Goal: Task Accomplishment & Management: Use online tool/utility

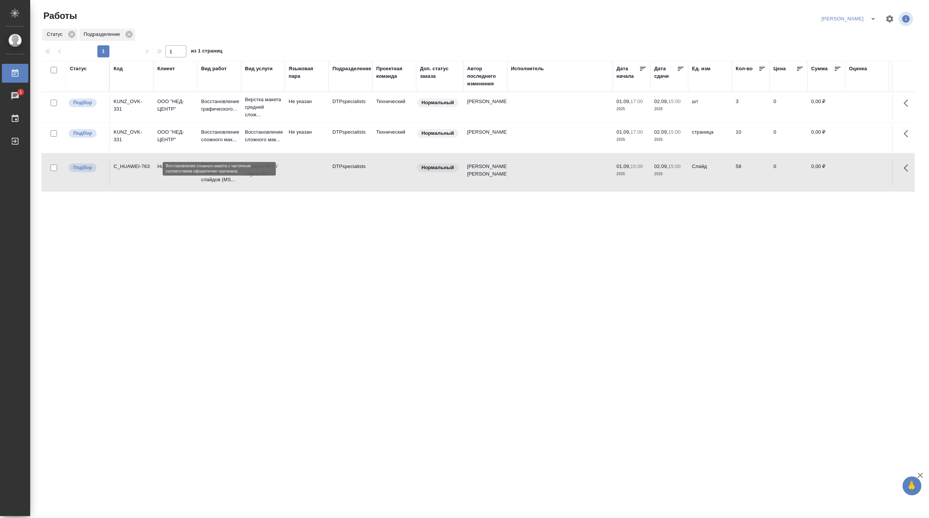
click at [207, 142] on p "Восстановление сложного мак..." at bounding box center [219, 135] width 36 height 15
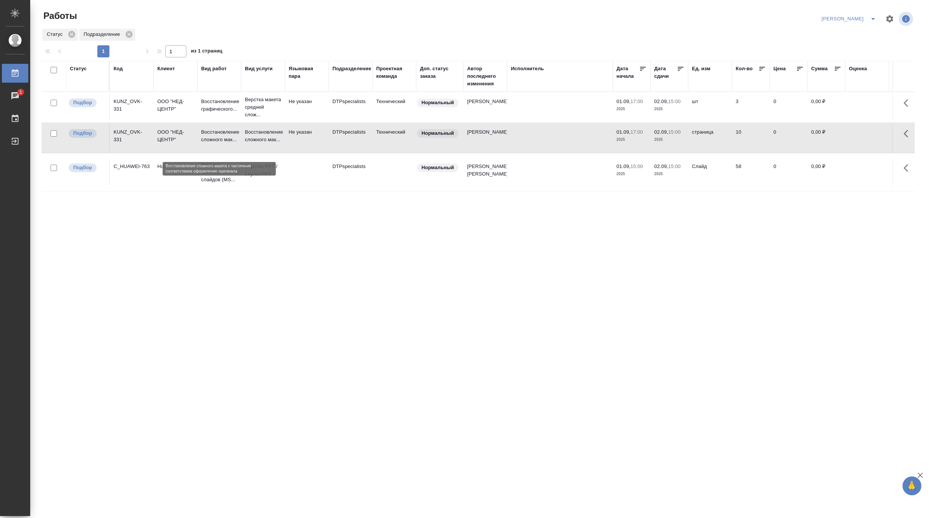
click at [207, 142] on p "Восстановление сложного мак..." at bounding box center [219, 135] width 36 height 15
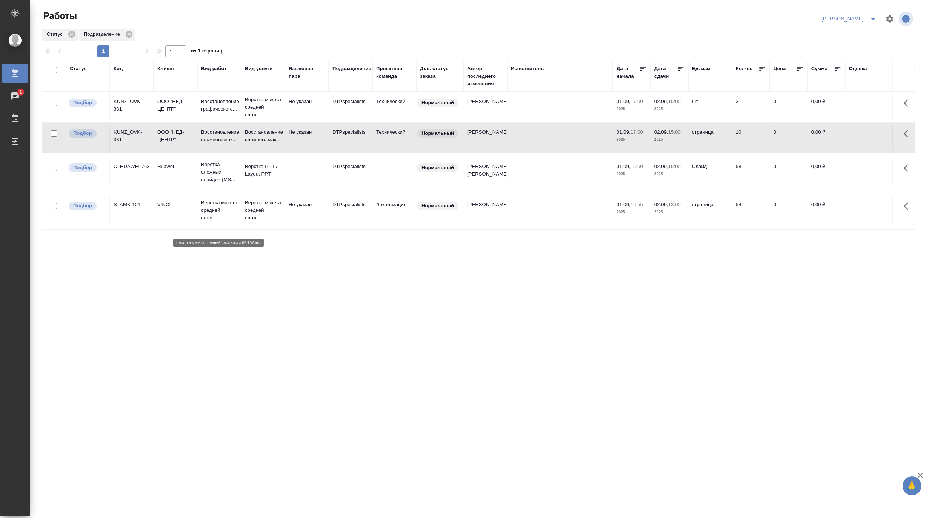
click at [208, 216] on p "Верстка макета средней слож..." at bounding box center [219, 210] width 36 height 23
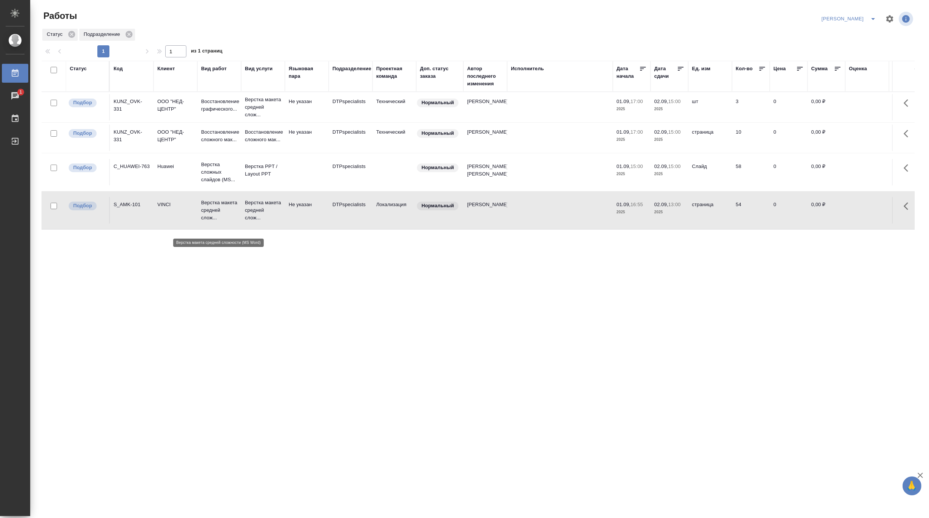
click at [208, 216] on p "Верстка макета средней слож..." at bounding box center [219, 210] width 36 height 23
click at [13, 94] on div "Чаты" at bounding box center [5, 95] width 19 height 11
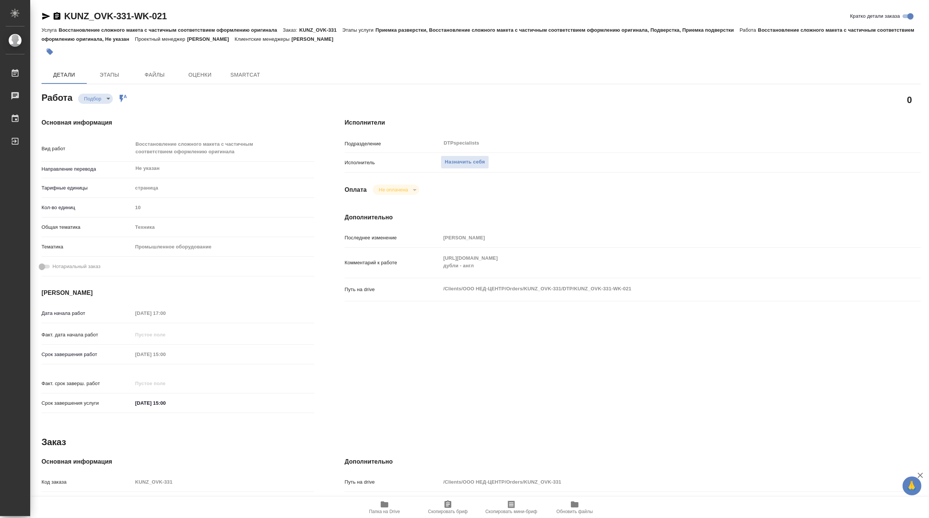
type textarea "x"
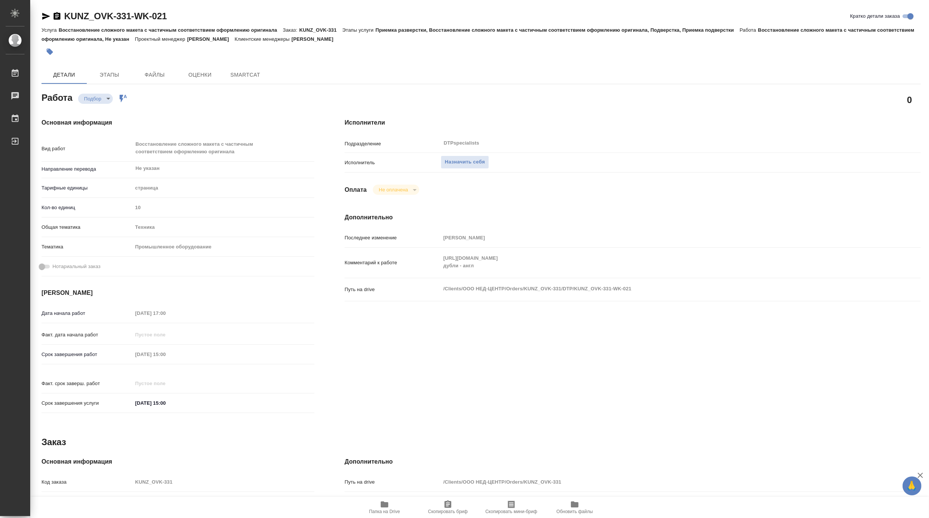
type textarea "x"
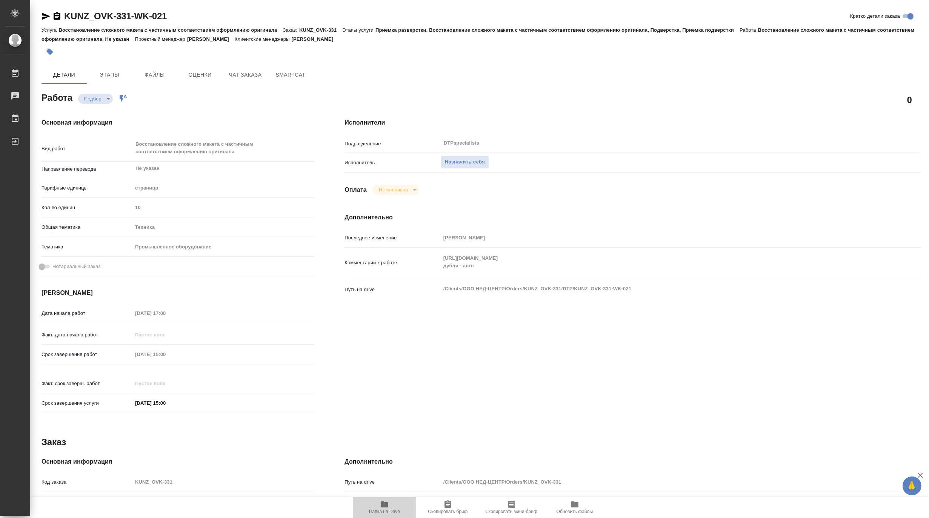
click at [382, 510] on span "Папка на Drive" at bounding box center [384, 511] width 31 height 5
type textarea "x"
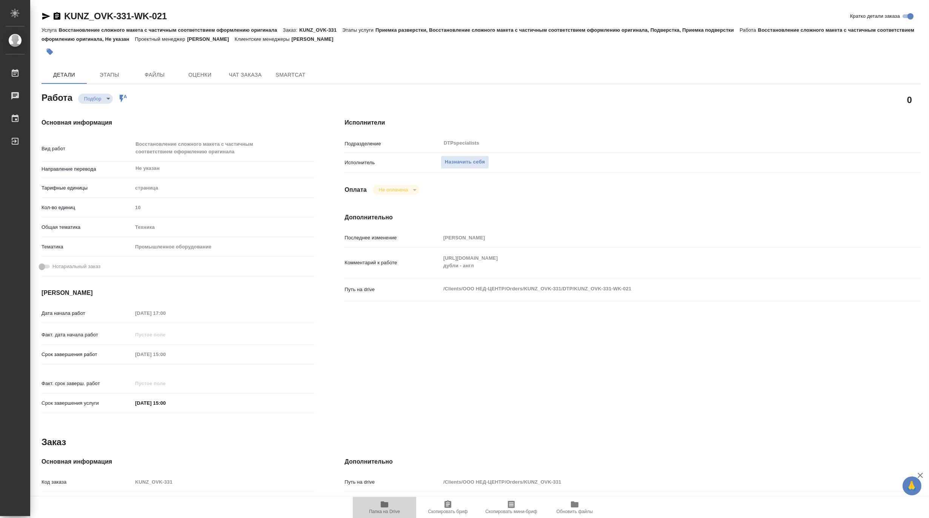
type textarea "x"
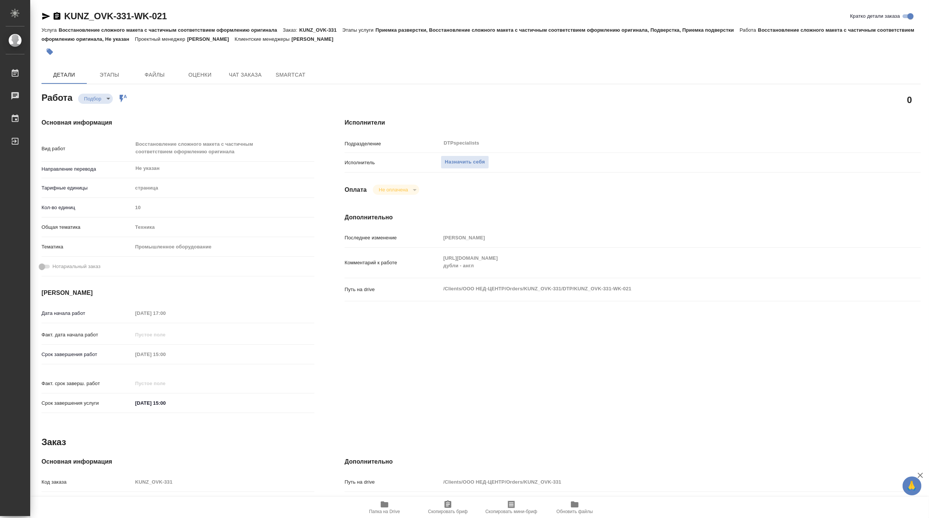
type textarea "x"
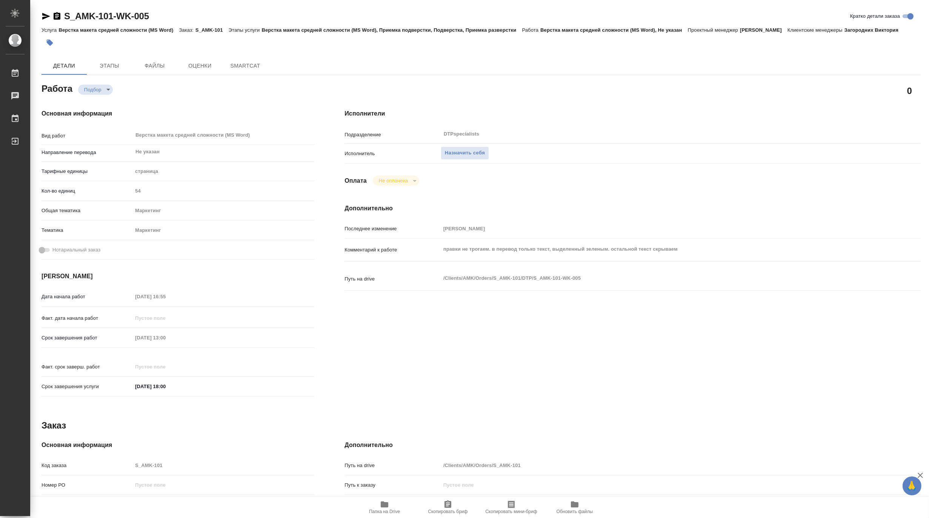
type textarea "x"
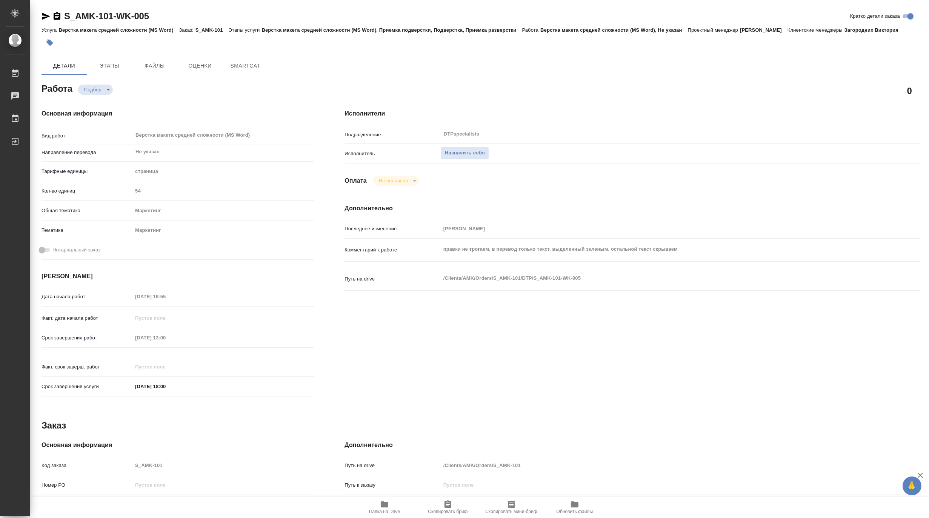
type textarea "x"
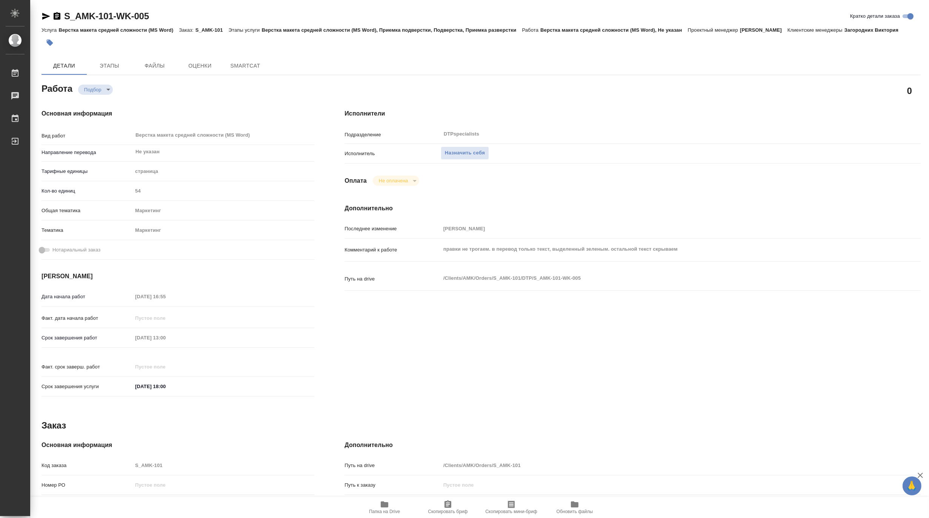
type textarea "x"
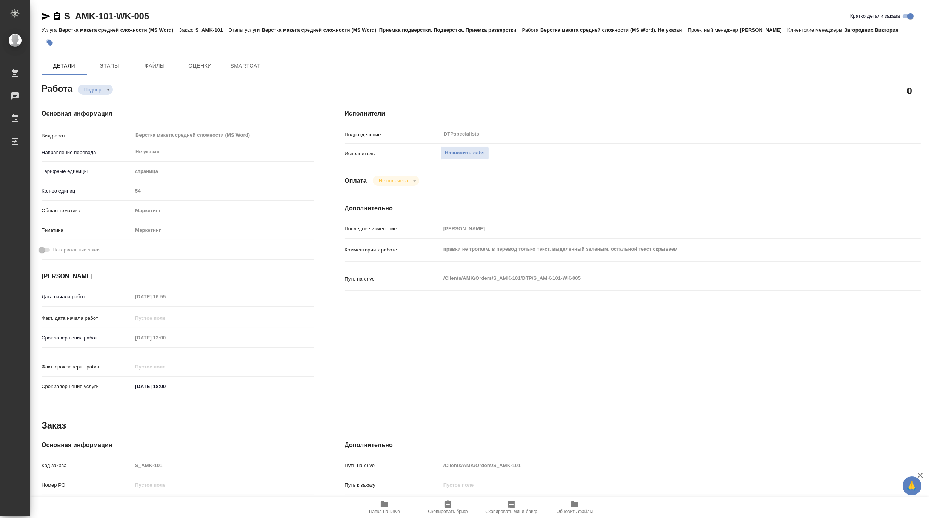
type textarea "x"
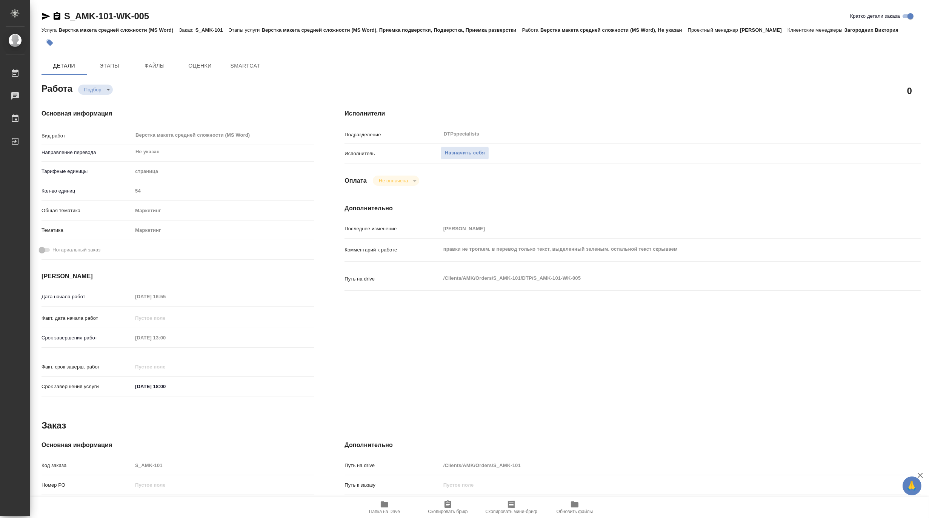
type textarea "x"
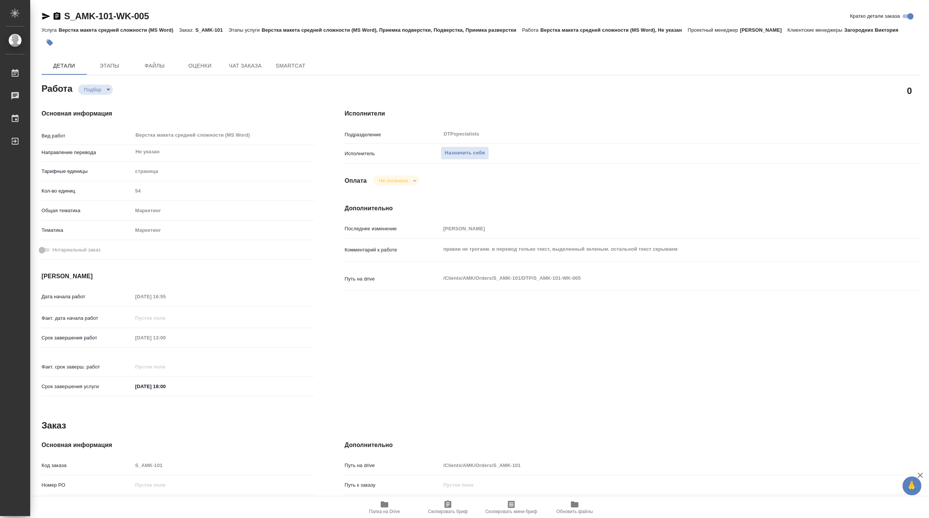
type textarea "x"
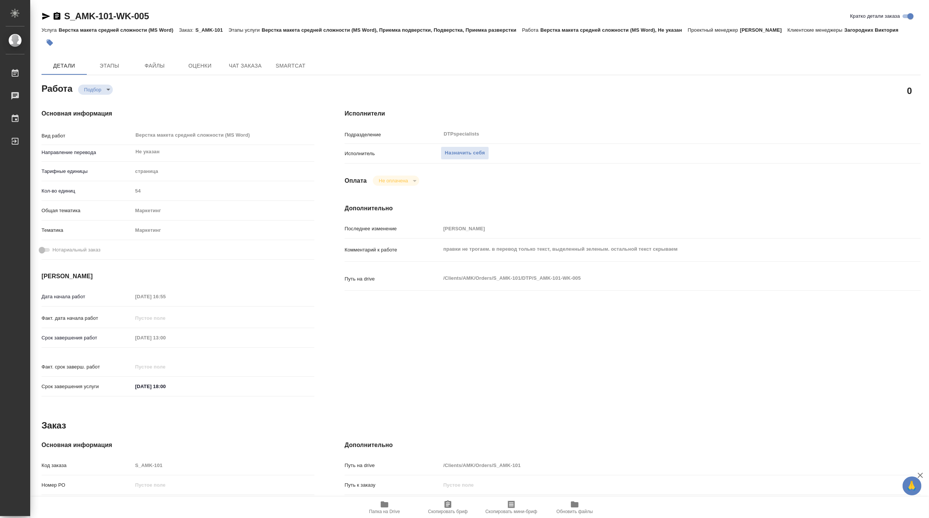
type textarea "x"
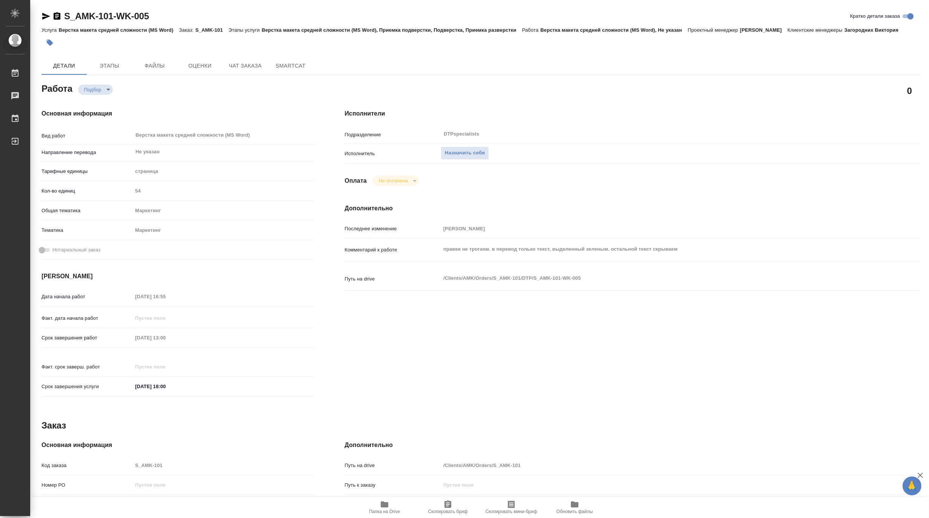
click at [367, 510] on span "Папка на Drive" at bounding box center [384, 506] width 54 height 14
